Goal: Transaction & Acquisition: Obtain resource

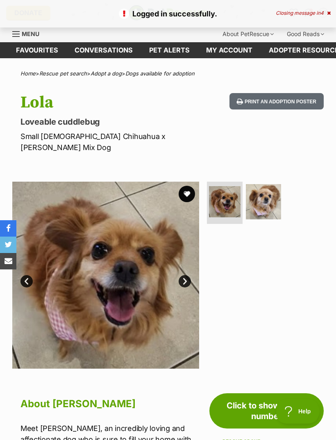
click at [189, 193] on button "favourite" at bounding box center [187, 194] width 16 height 16
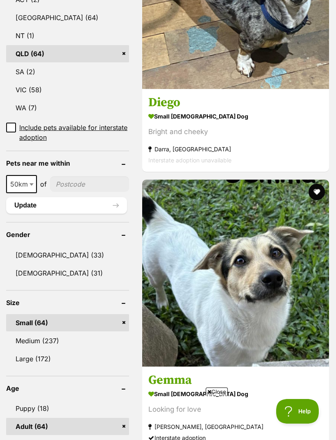
scroll to position [509, 0]
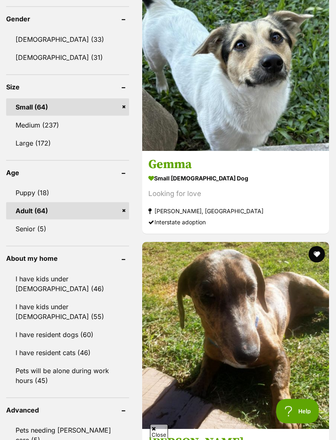
scroll to position [725, 0]
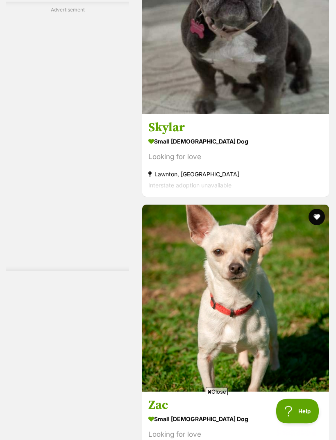
scroll to position [1571, 0]
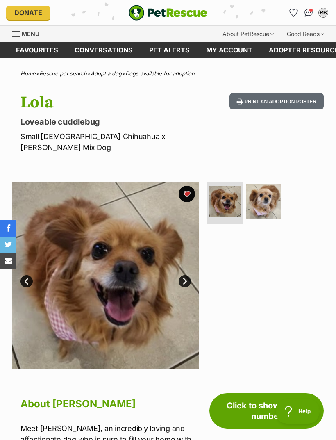
click at [266, 198] on img at bounding box center [264, 202] width 36 height 36
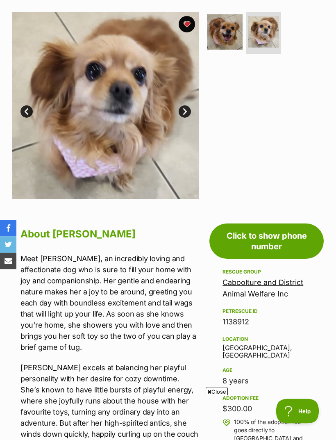
scroll to position [170, 0]
click at [267, 239] on link "Click to show phone number" at bounding box center [266, 240] width 114 height 35
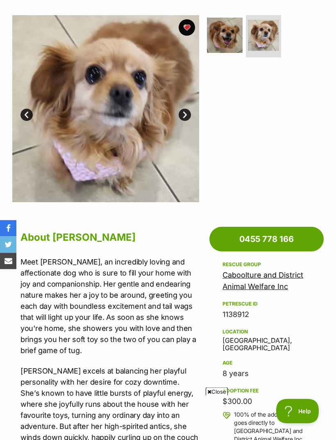
scroll to position [159, 0]
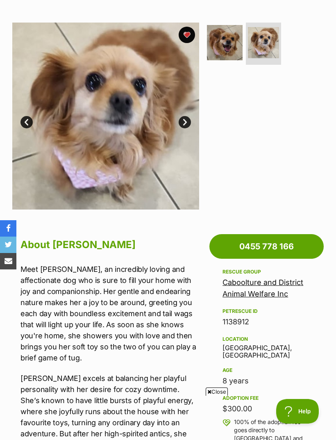
click at [270, 284] on link "Caboolture and District Animal Welfare Inc" at bounding box center [263, 288] width 81 height 20
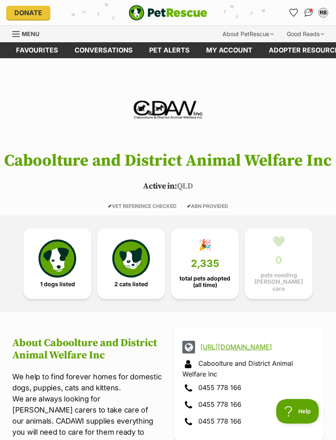
click at [55, 250] on img at bounding box center [58, 258] width 38 height 38
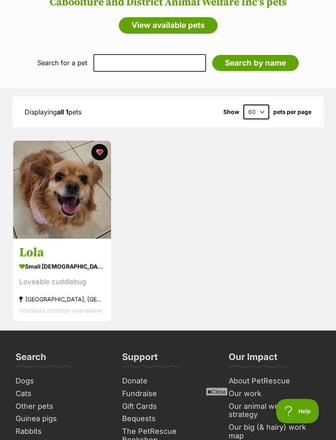
scroll to position [737, 0]
click at [47, 260] on div "small female Dog" at bounding box center [62, 266] width 86 height 12
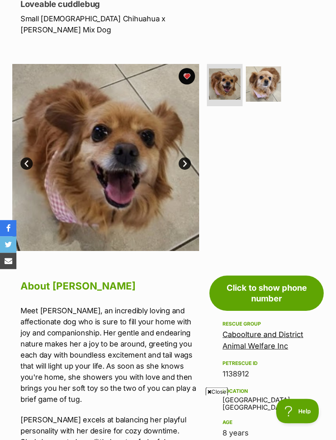
click at [271, 297] on link "Click to show phone number" at bounding box center [266, 293] width 114 height 35
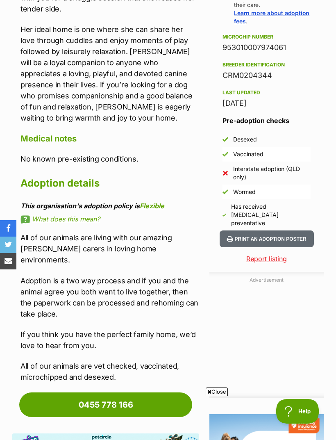
scroll to position [694, 0]
